Goal: Task Accomplishment & Management: Use online tool/utility

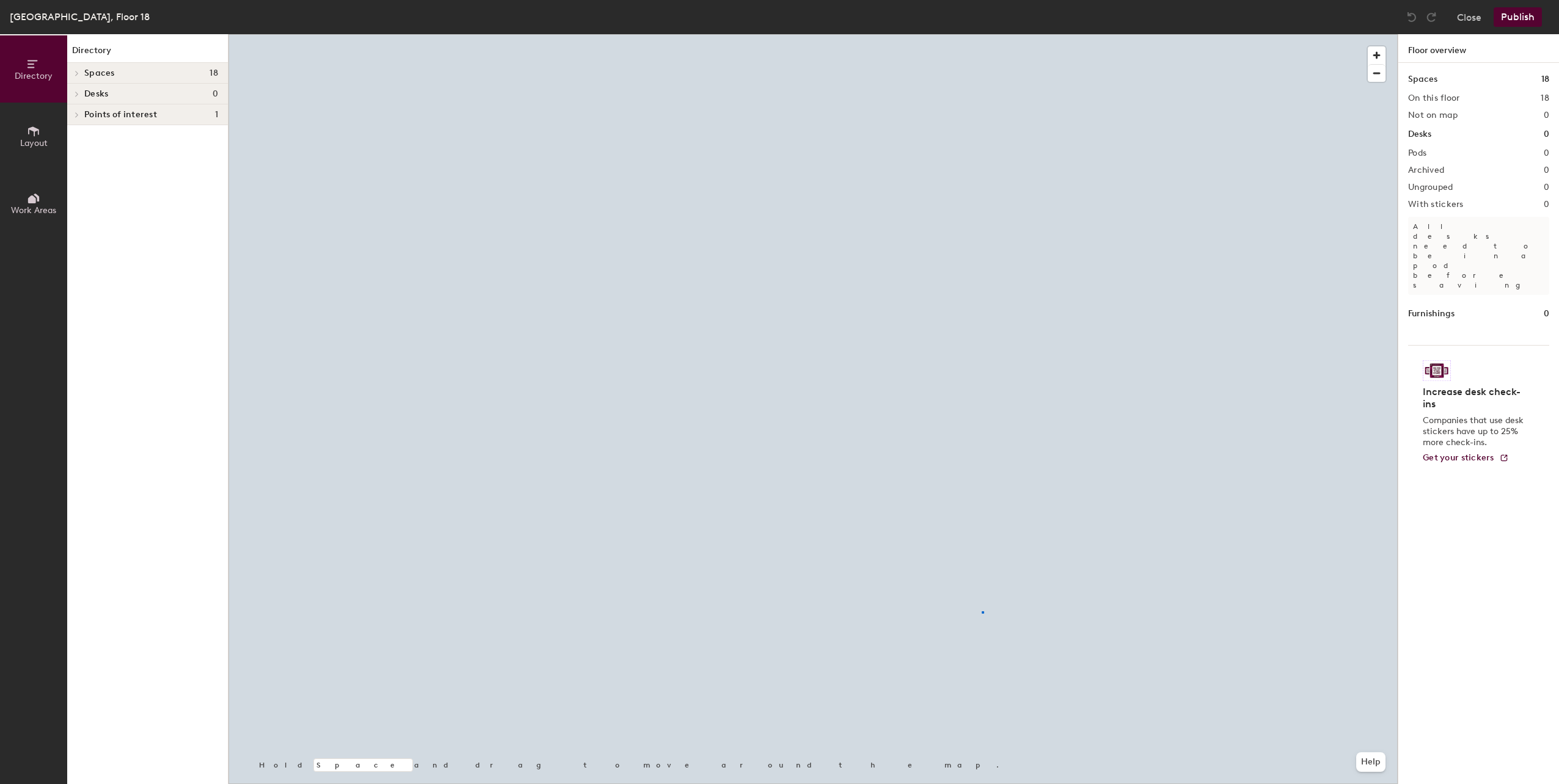
click at [982, 34] on div at bounding box center [812, 34] width 1169 height 0
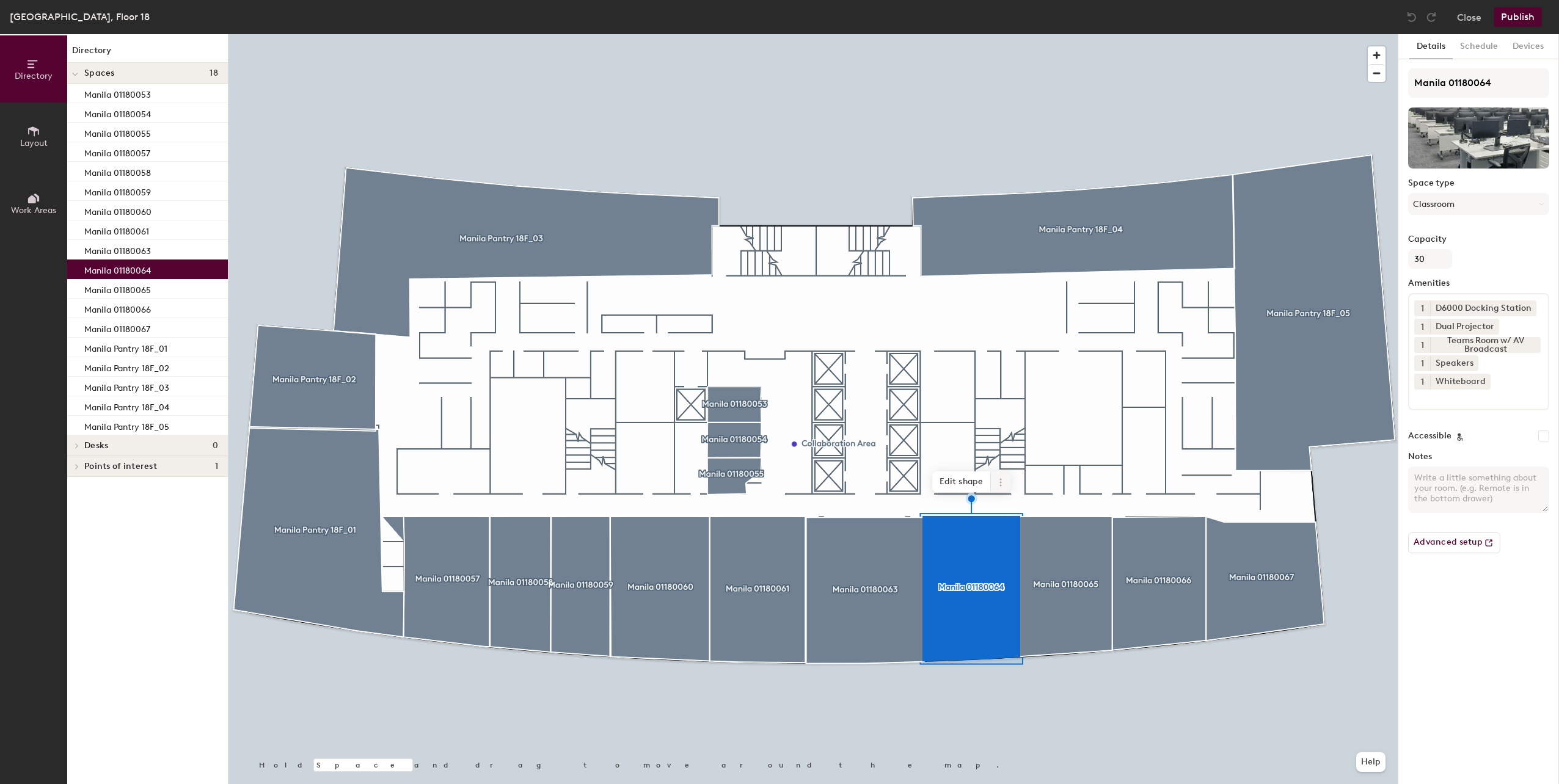
click at [1001, 481] on icon at bounding box center [1001, 482] width 2 height 2
click at [1004, 536] on span "Archive" at bounding box center [1044, 531] width 109 height 21
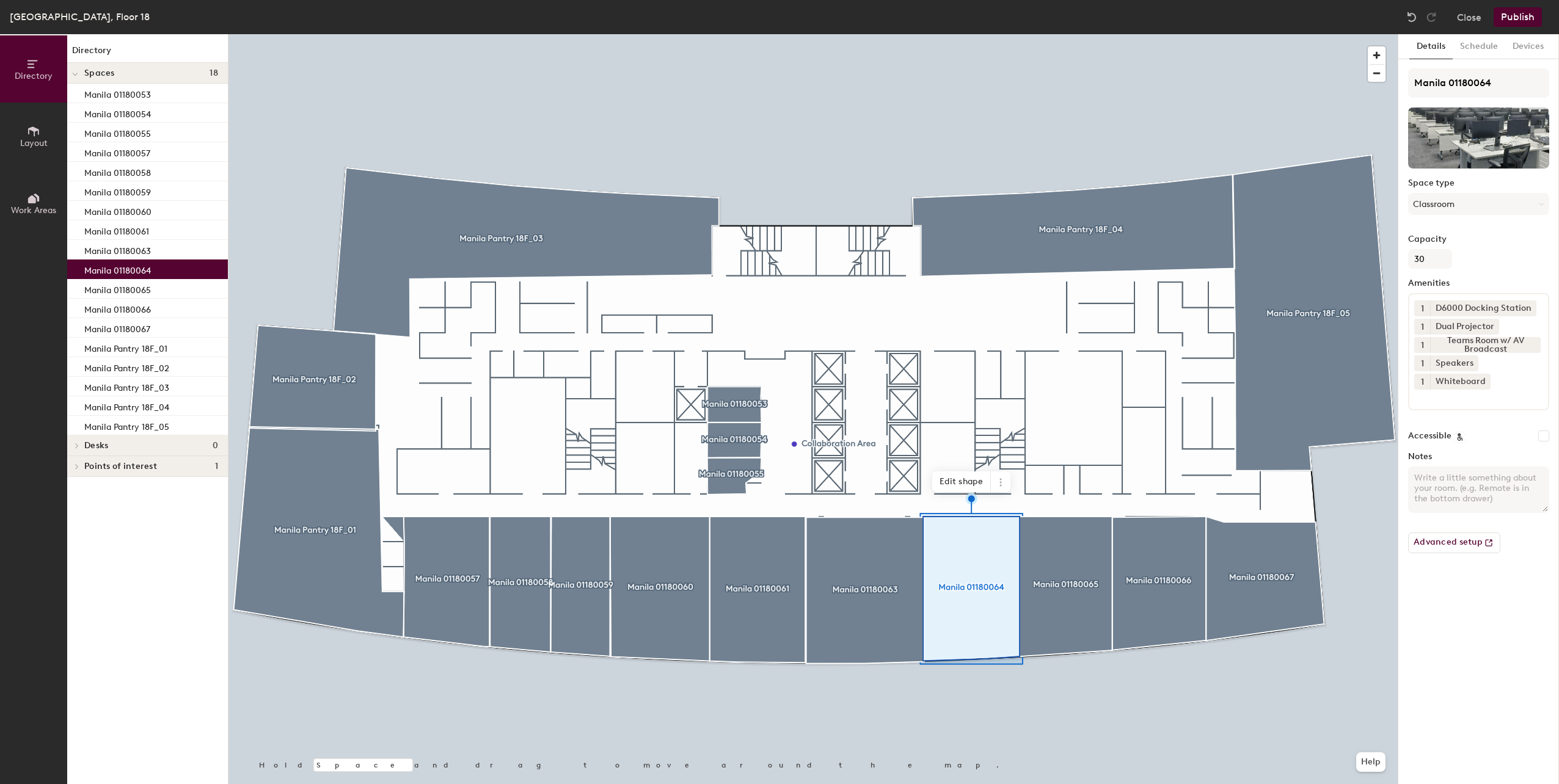
click at [1508, 21] on button "Publish" at bounding box center [1517, 17] width 48 height 20
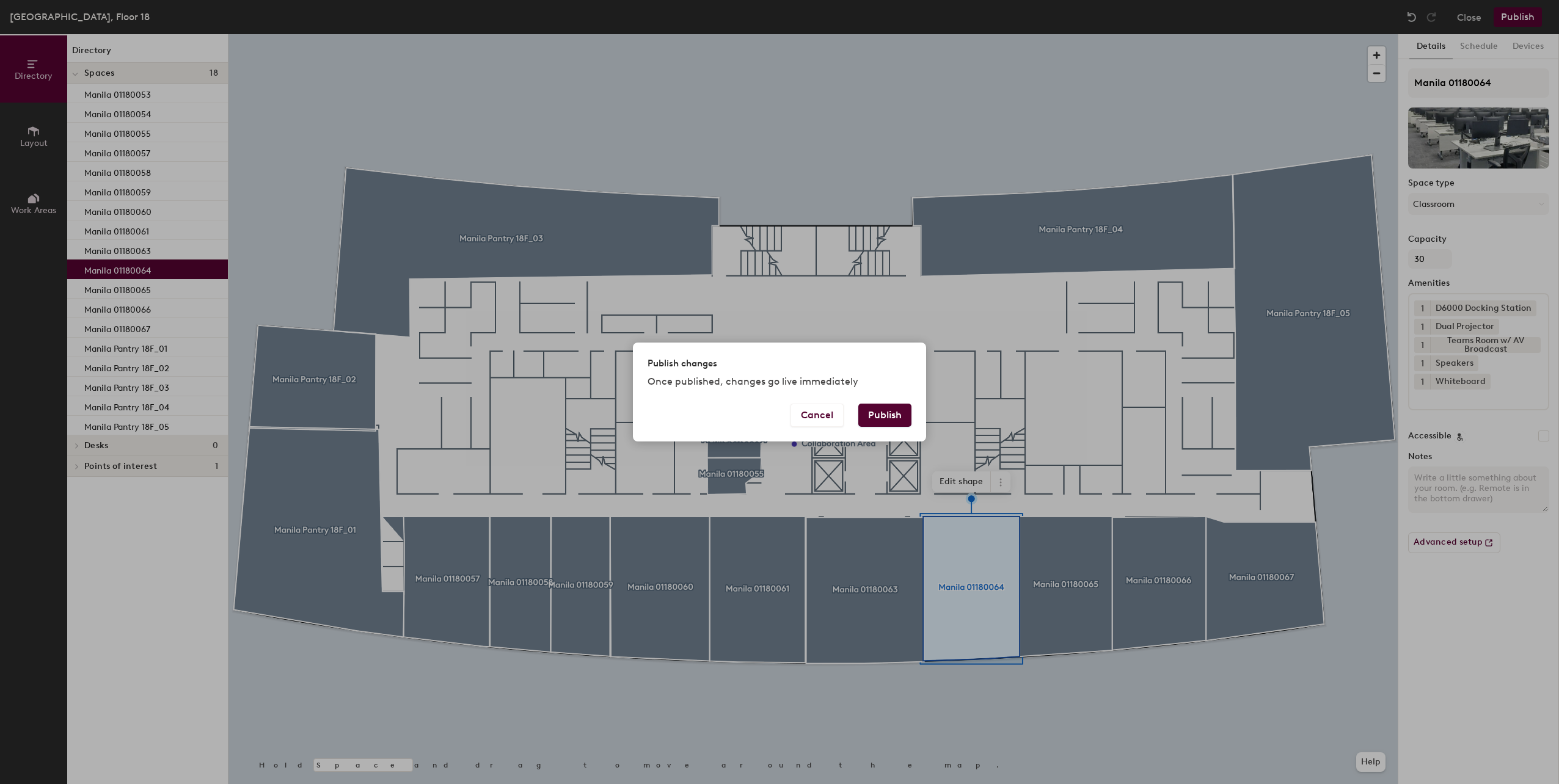
click at [881, 416] on button "Publish" at bounding box center [885, 416] width 53 height 24
